Goal: Task Accomplishment & Management: Use online tool/utility

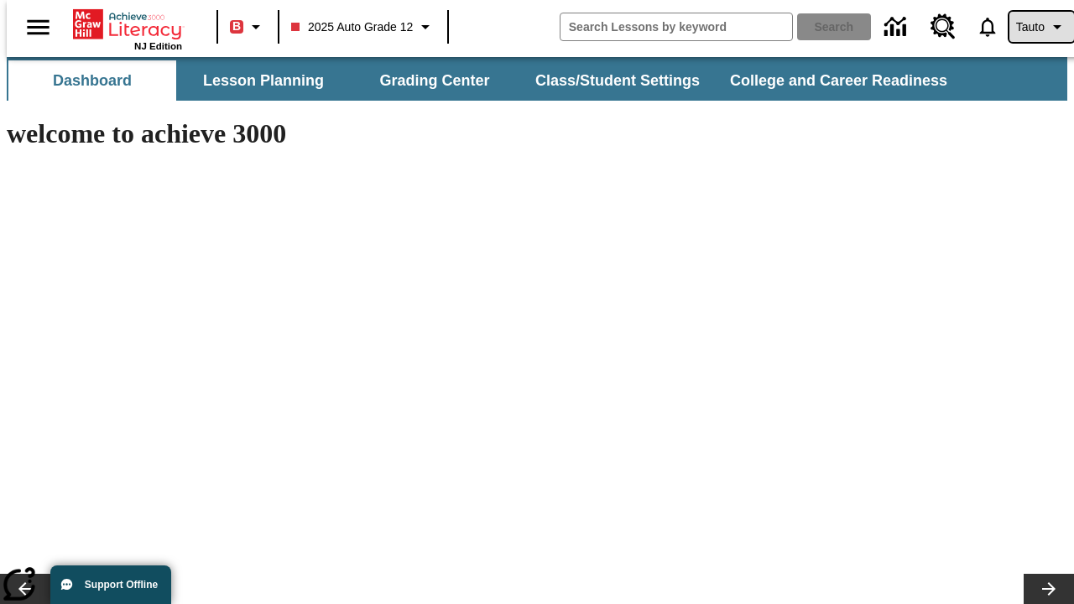
click at [1033, 27] on span "Tauto" at bounding box center [1030, 27] width 29 height 18
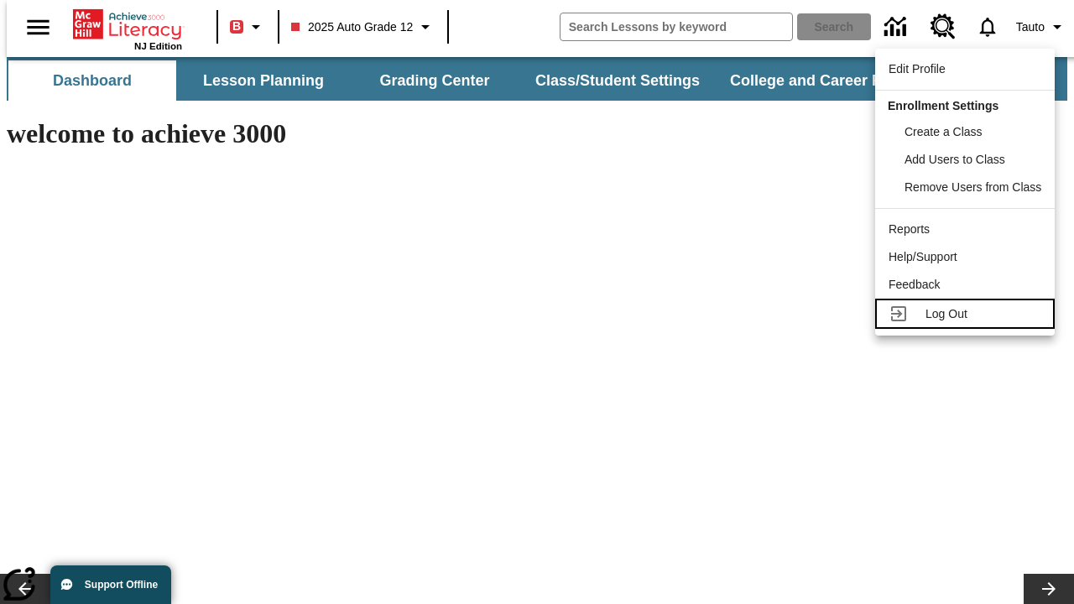
click at [968, 314] on span "Log Out" at bounding box center [947, 313] width 42 height 13
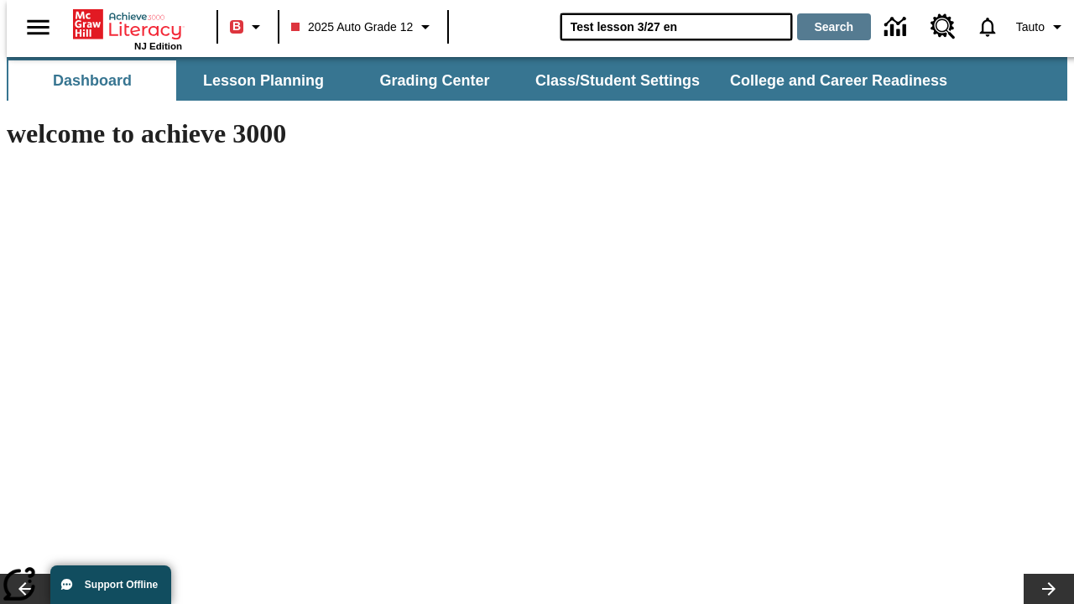
type input "Test lesson 3/27 en"
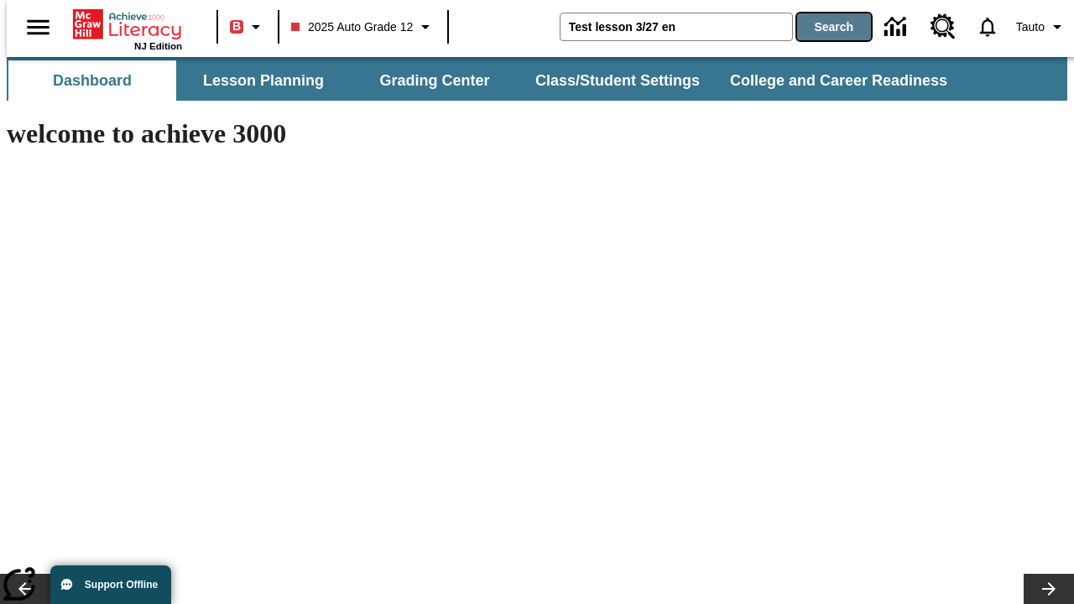
click at [824, 27] on button "Search" at bounding box center [834, 26] width 74 height 27
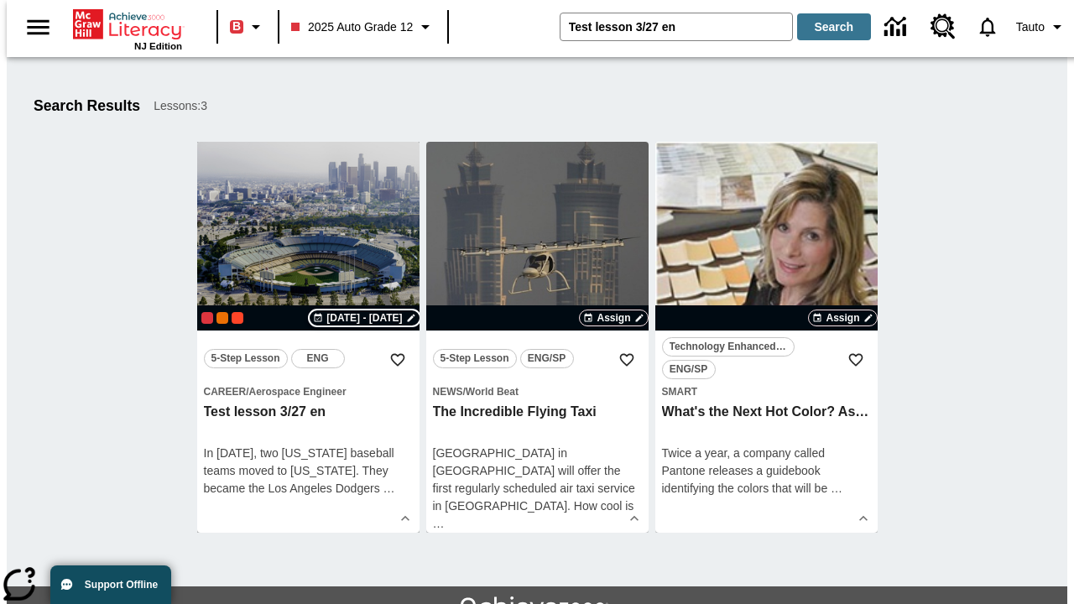
click at [365, 318] on span "Sep 02 - Sep 02" at bounding box center [364, 318] width 76 height 15
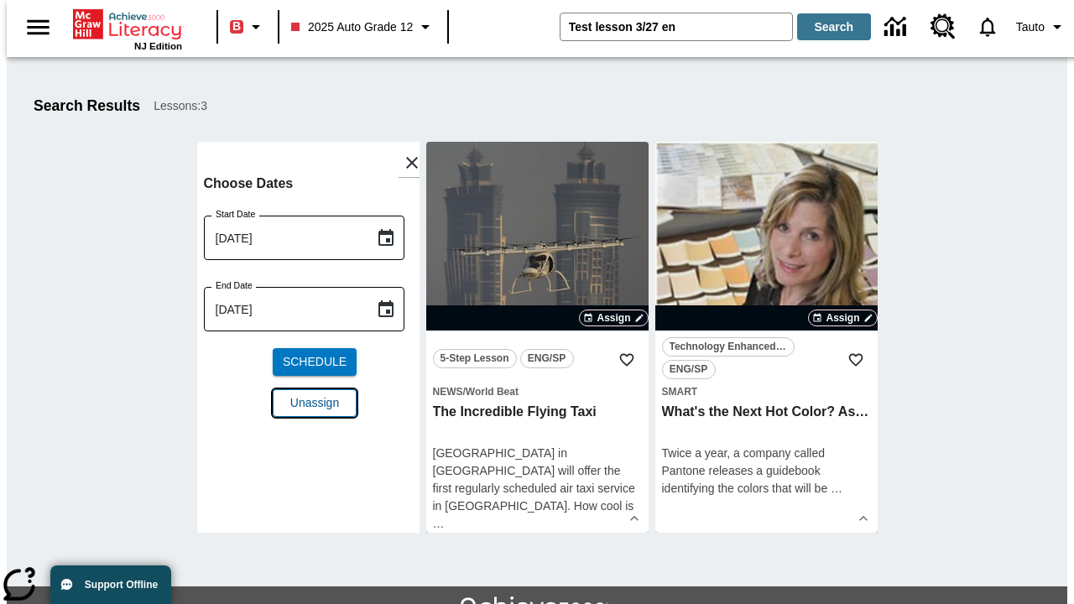
click at [308, 389] on button "Unassign" at bounding box center [315, 403] width 84 height 28
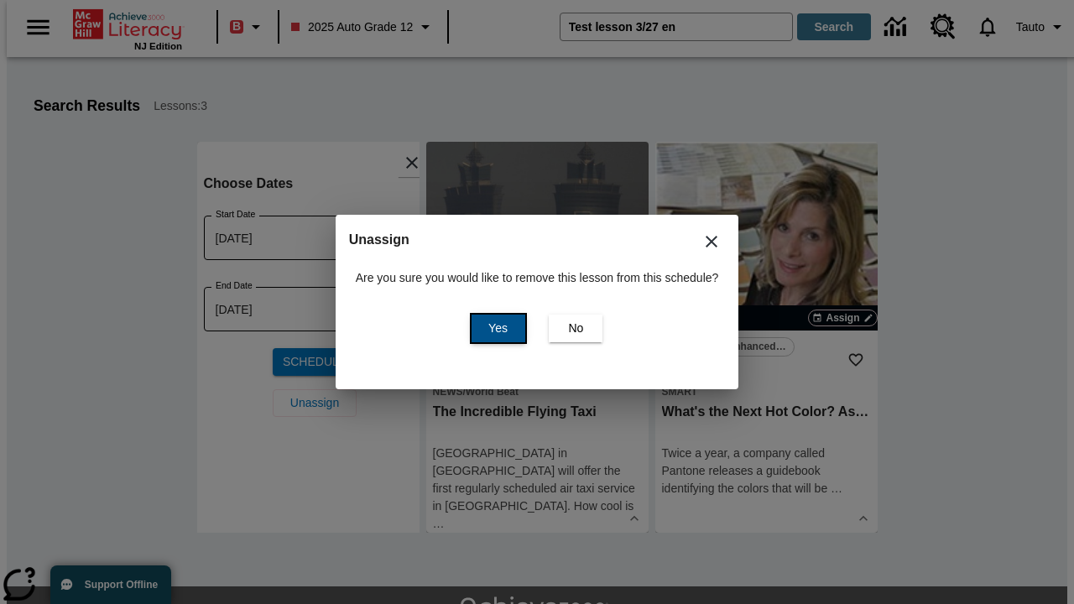
click at [495, 328] on span "Yes" at bounding box center [497, 329] width 19 height 18
